Goal: Information Seeking & Learning: Learn about a topic

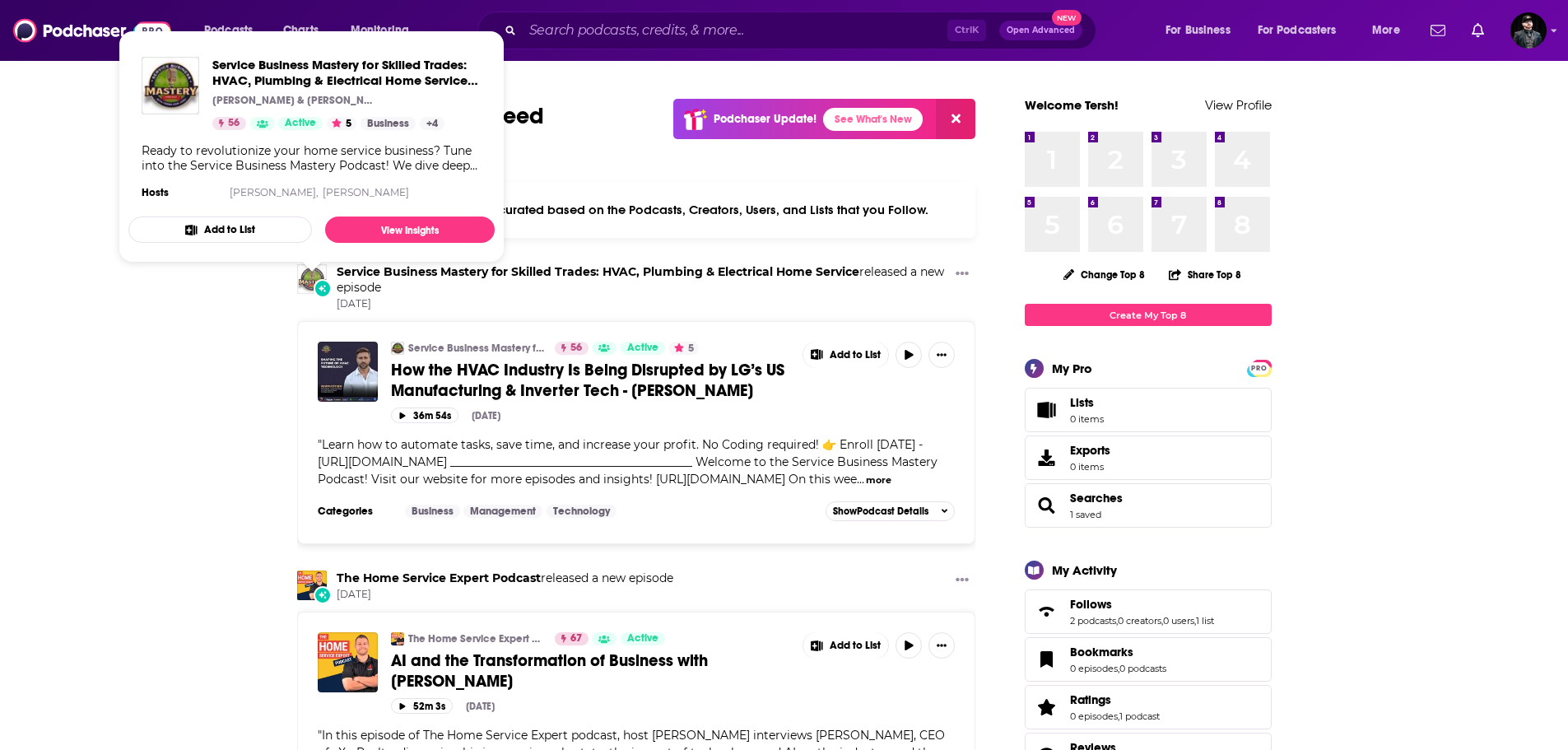
click at [313, 275] on img "Service Business Mastery for Skilled Trades: HVAC, Plumbing & Electrical Home S…" at bounding box center [311, 279] width 29 height 29
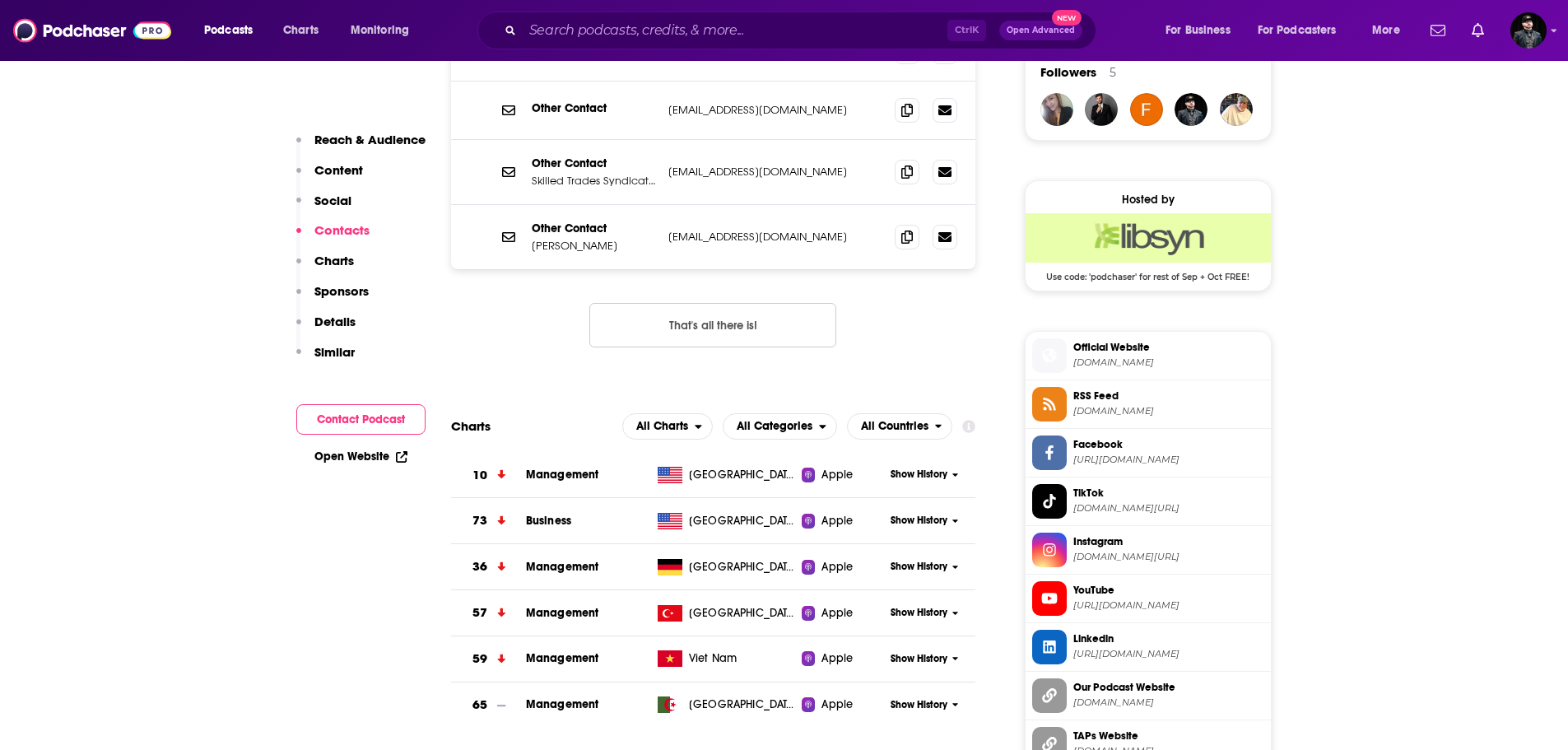
scroll to position [1509, 0]
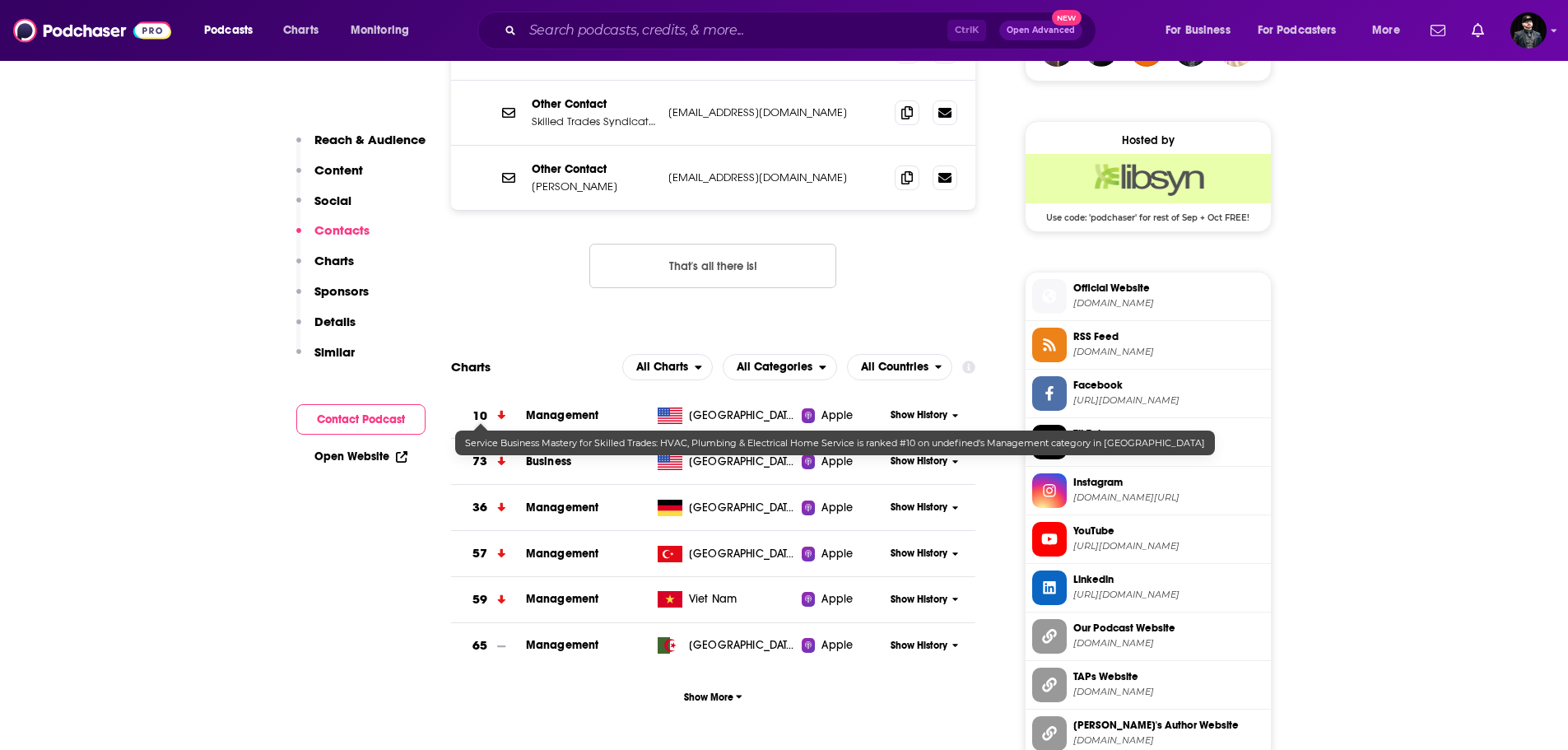
click at [479, 419] on h3 "10" at bounding box center [479, 416] width 15 height 19
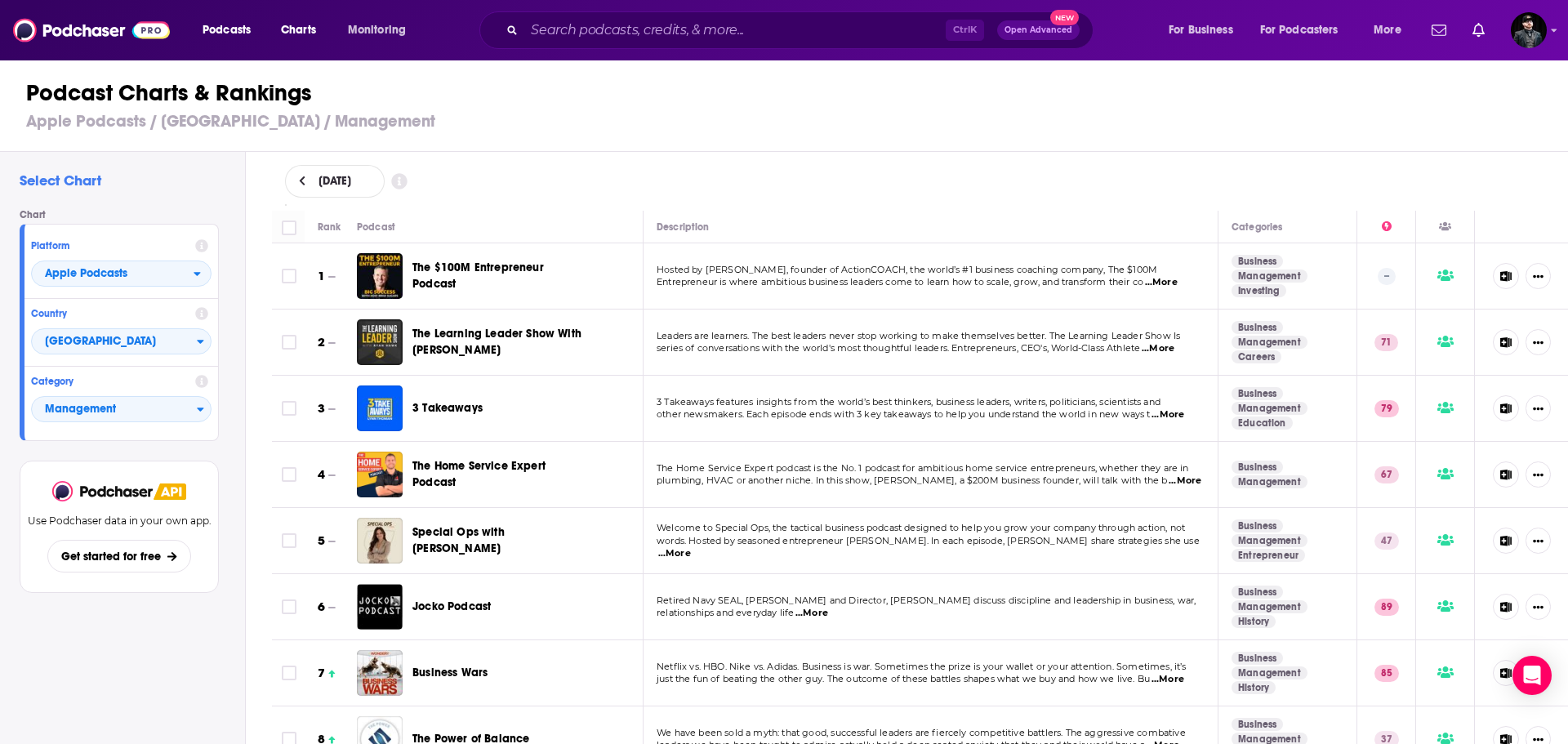
click at [1539, 616] on div at bounding box center [1521, 606] width 68 height 39
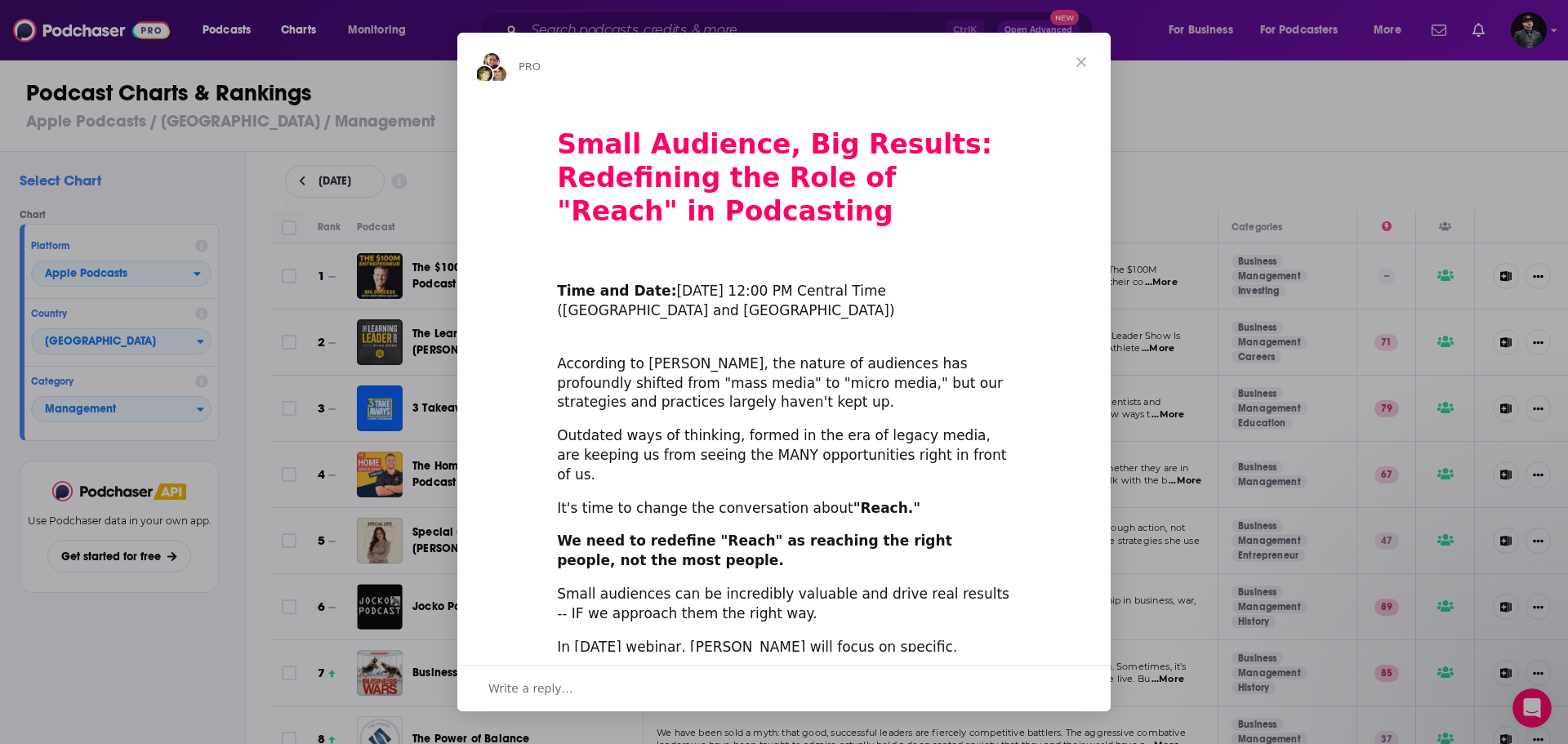
click at [1074, 58] on span "Close" at bounding box center [1081, 62] width 59 height 59
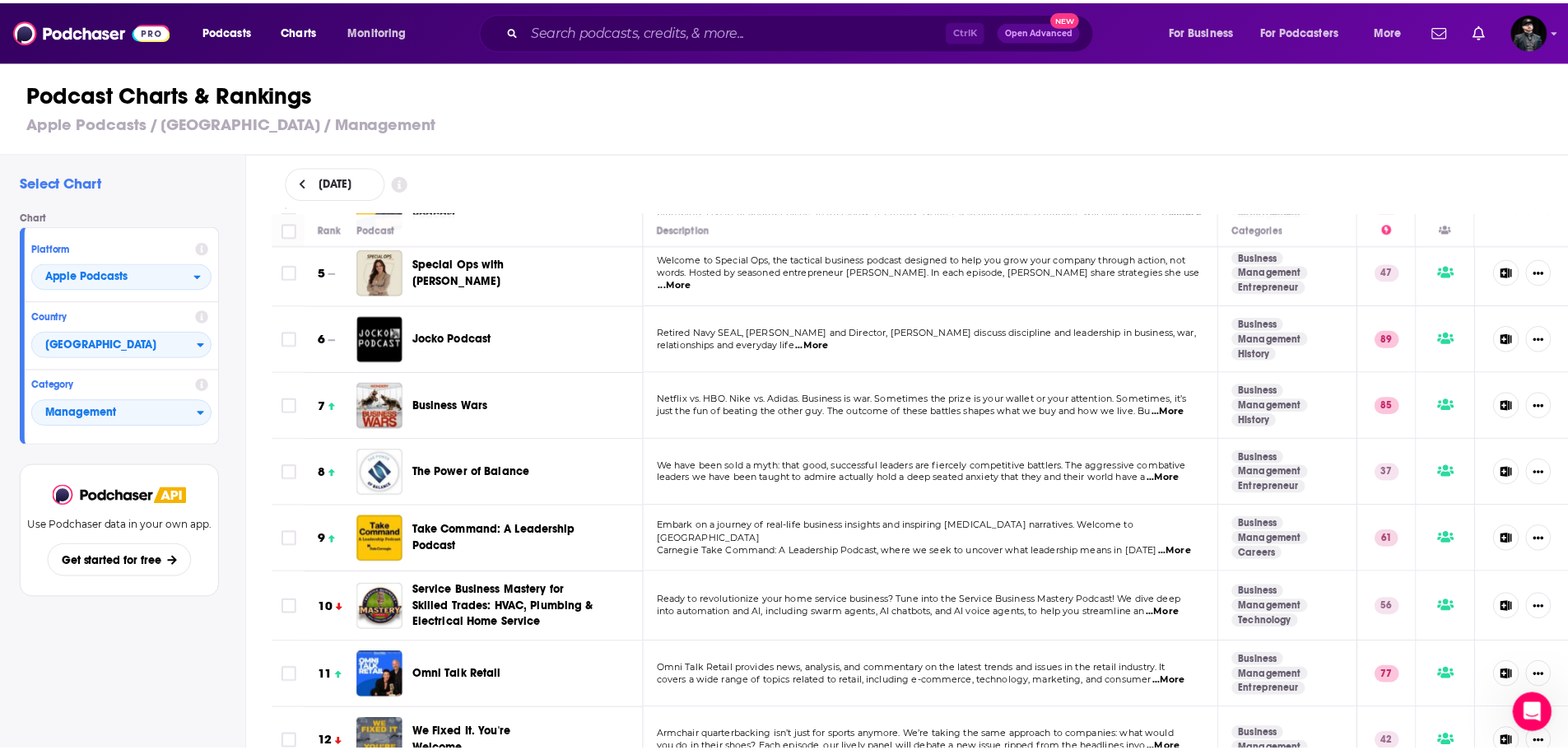
scroll to position [274, 0]
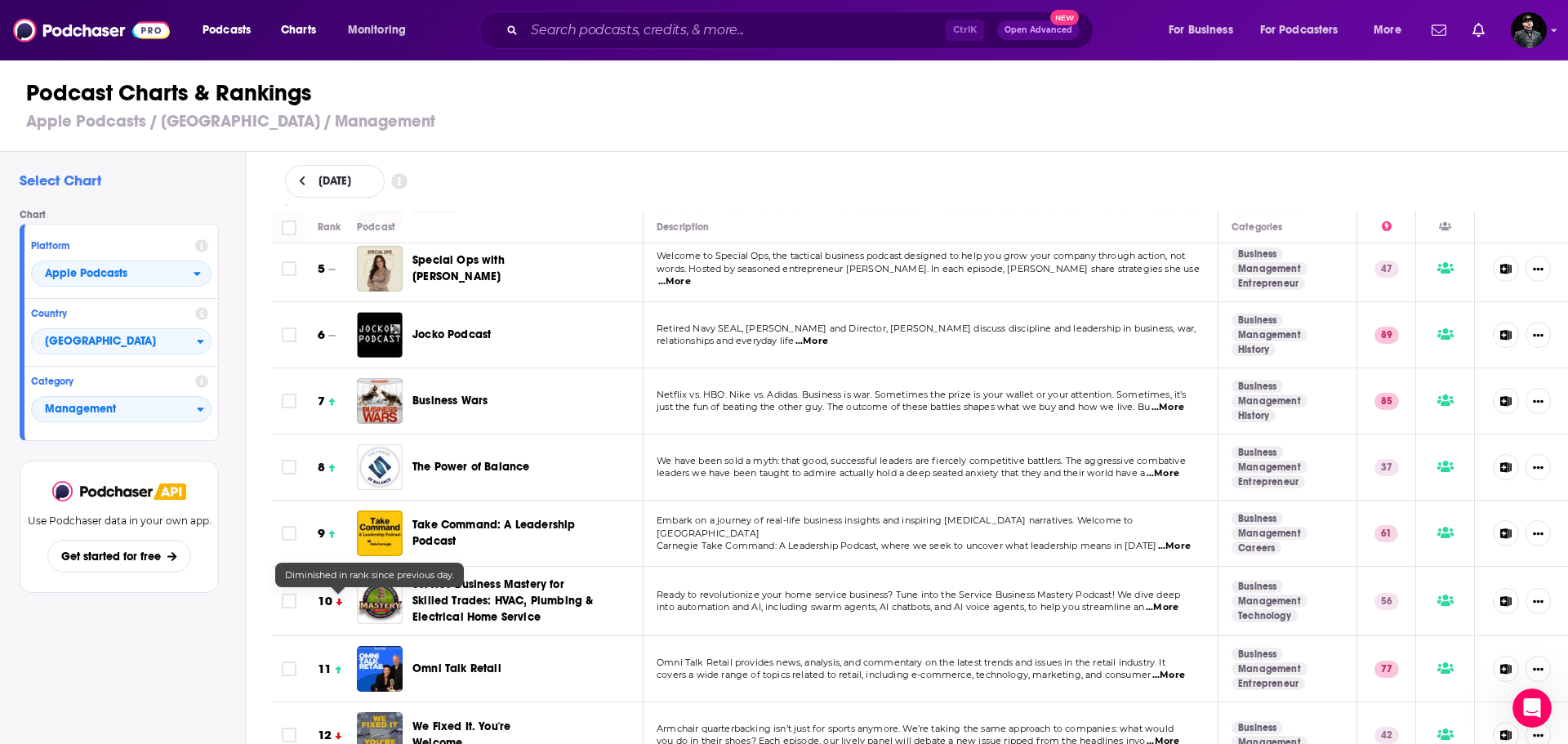
click at [339, 596] on div at bounding box center [339, 601] width 7 height 19
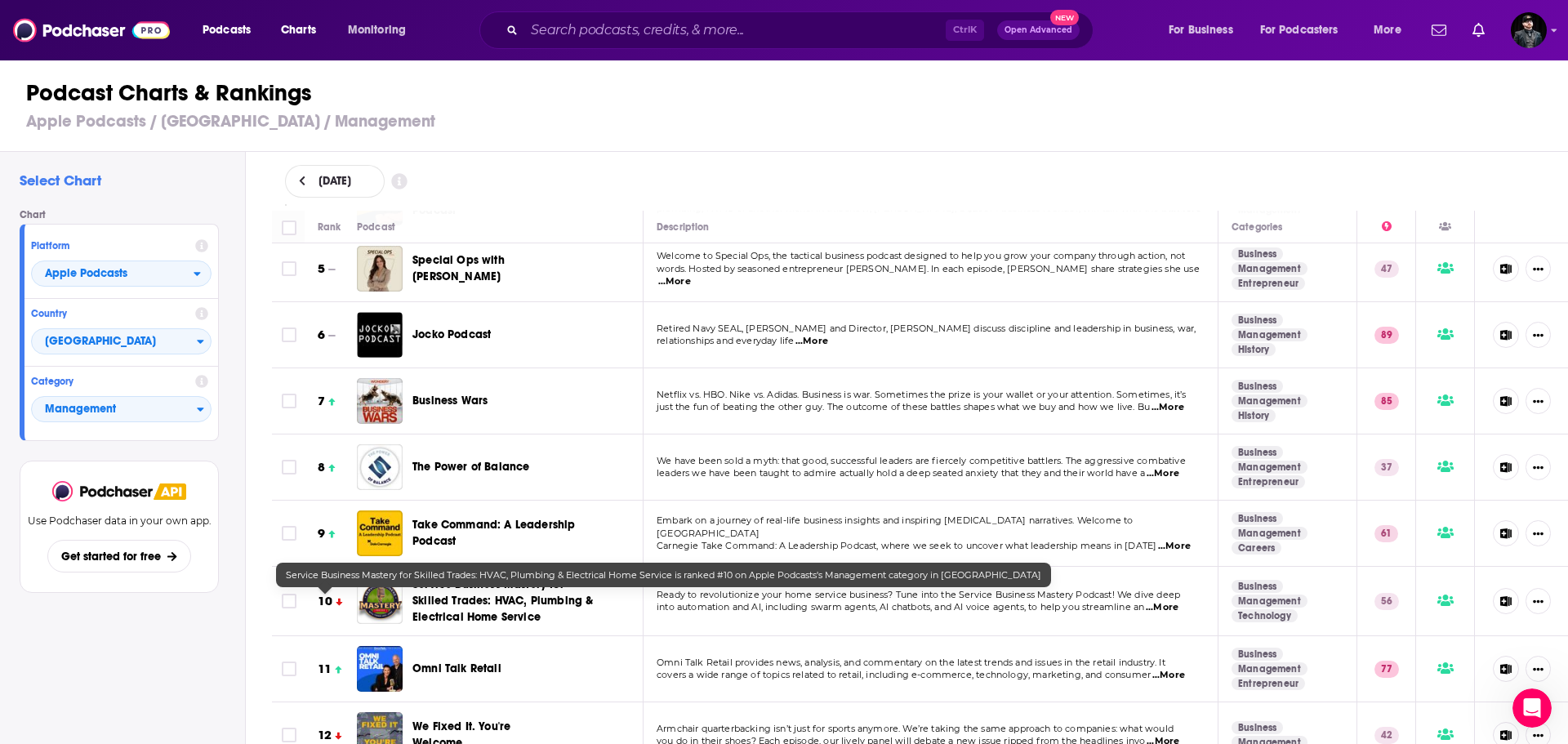
click at [323, 601] on h3 "10" at bounding box center [325, 601] width 14 height 19
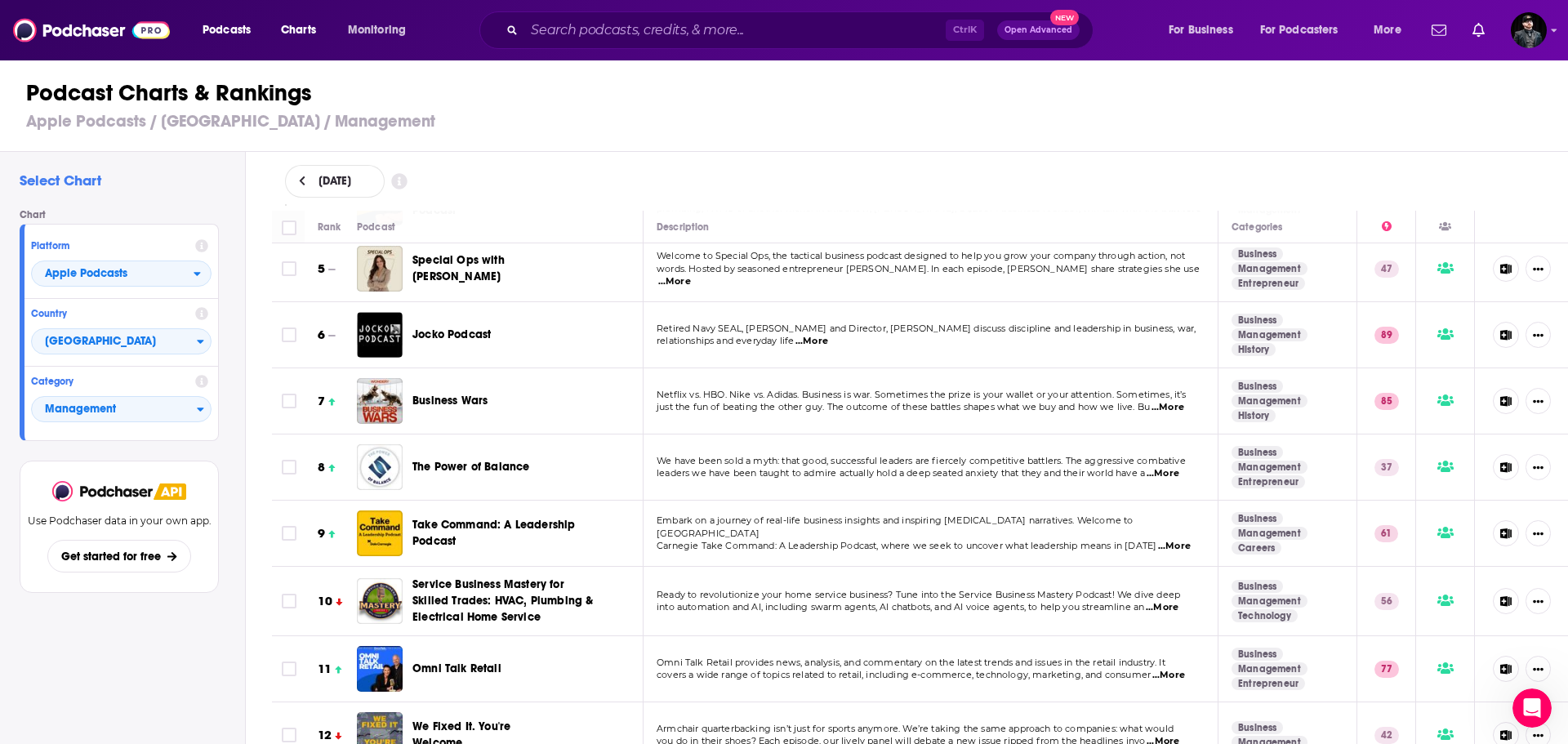
click at [455, 613] on span "Service Business Mastery for Skilled Trades: HVAC, Plumbing & Electrical Home S…" at bounding box center [502, 600] width 180 height 46
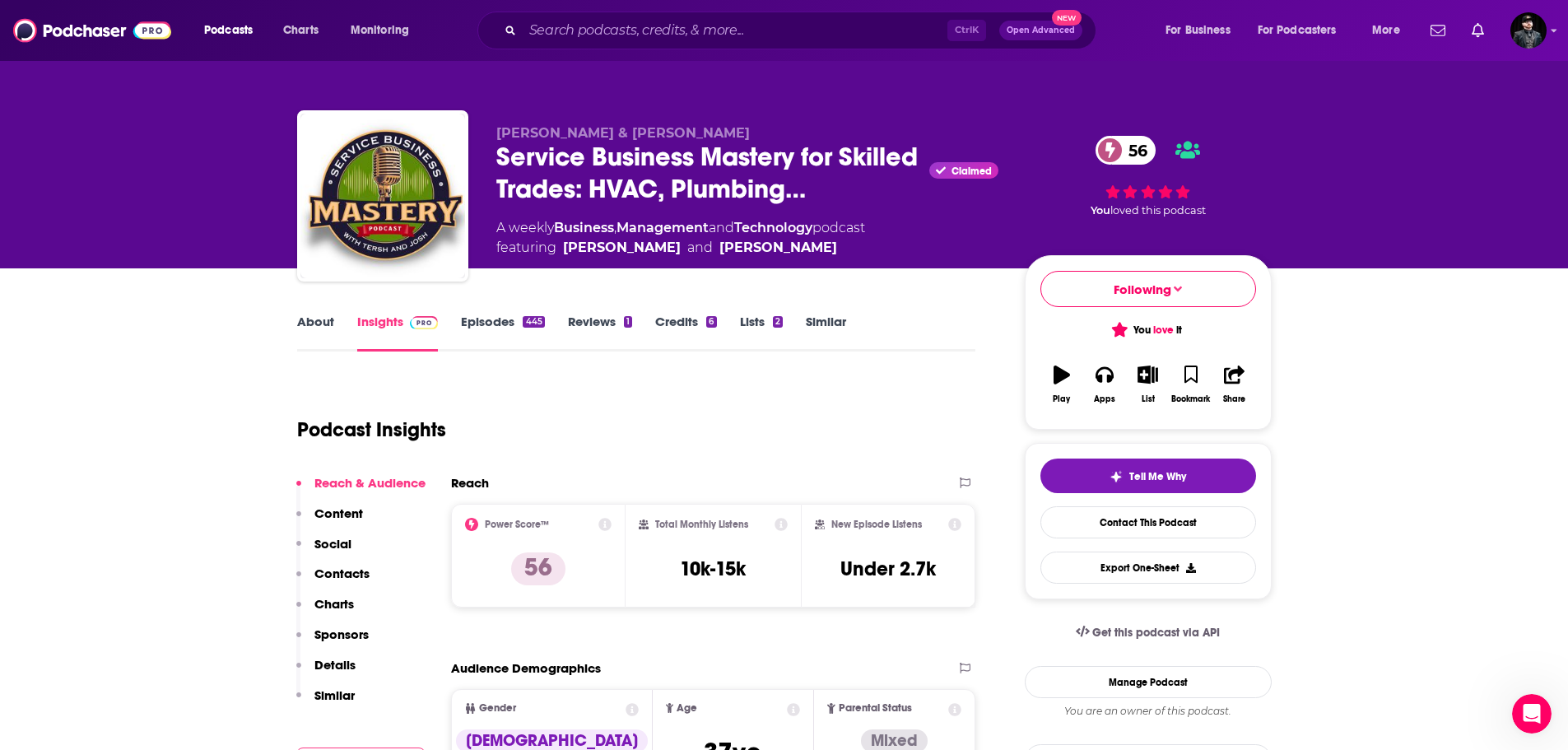
click at [607, 332] on link "Reviews 1" at bounding box center [600, 332] width 64 height 37
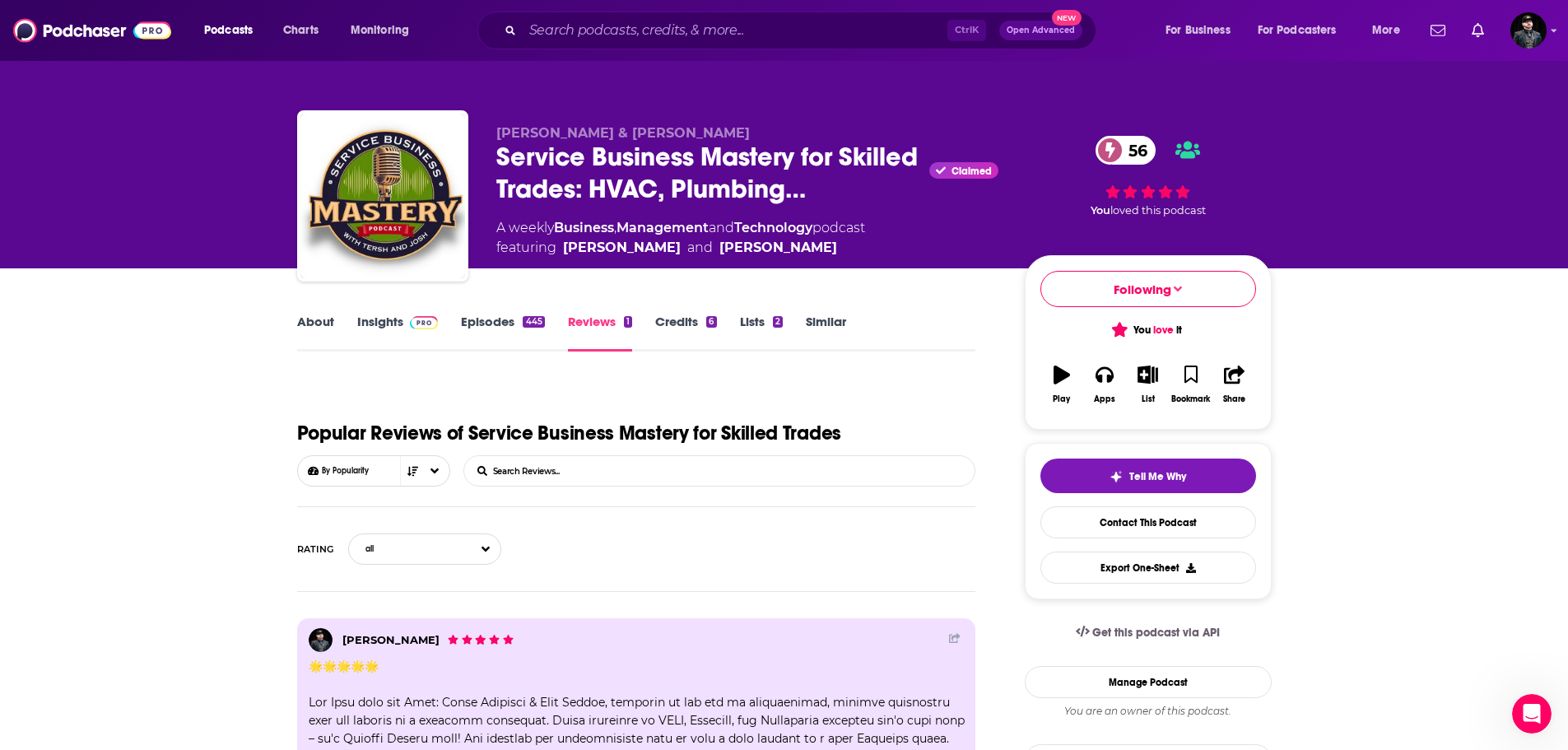
click at [491, 322] on link "Episodes 445" at bounding box center [502, 332] width 83 height 37
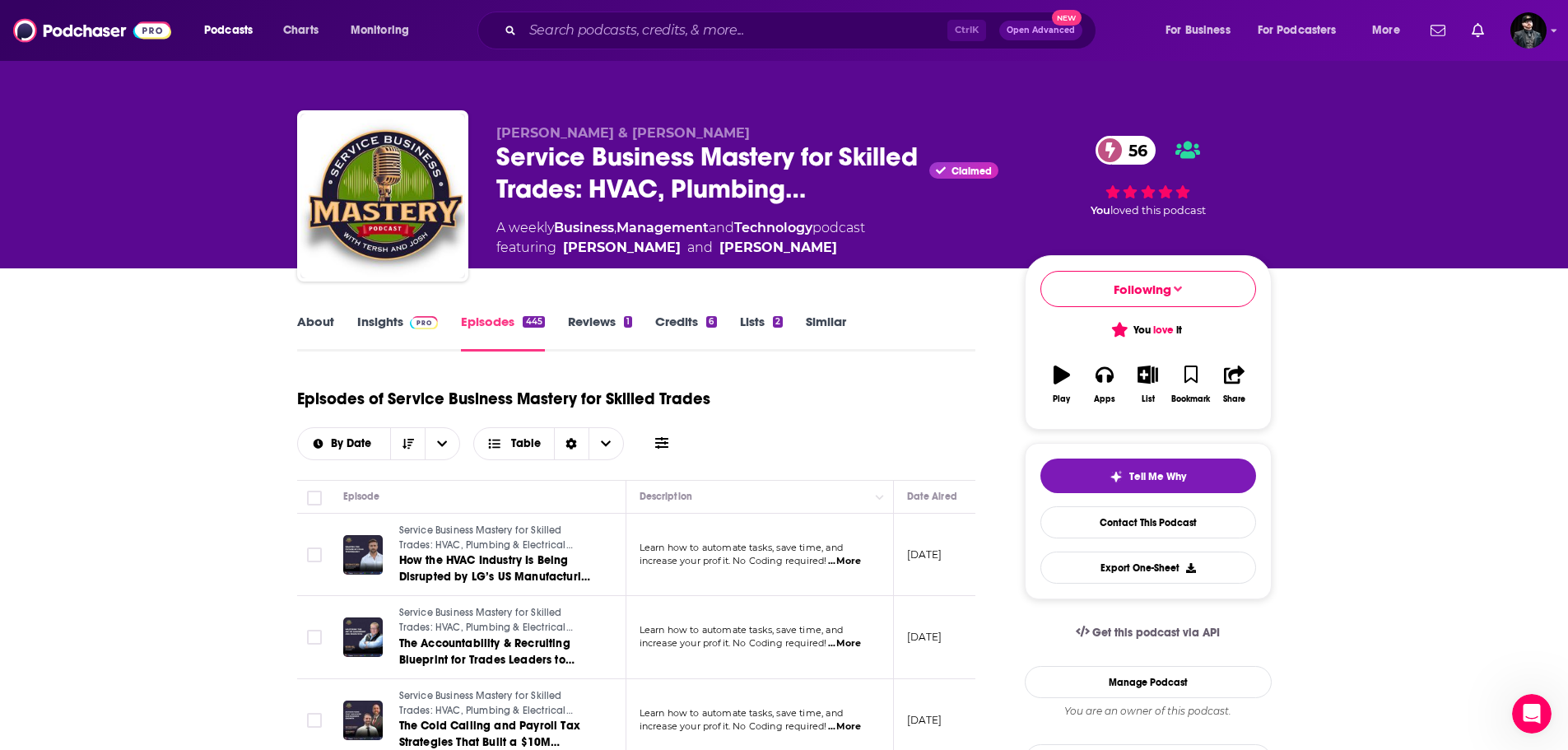
click at [325, 328] on link "About" at bounding box center [315, 332] width 37 height 37
